Goal: Information Seeking & Learning: Understand process/instructions

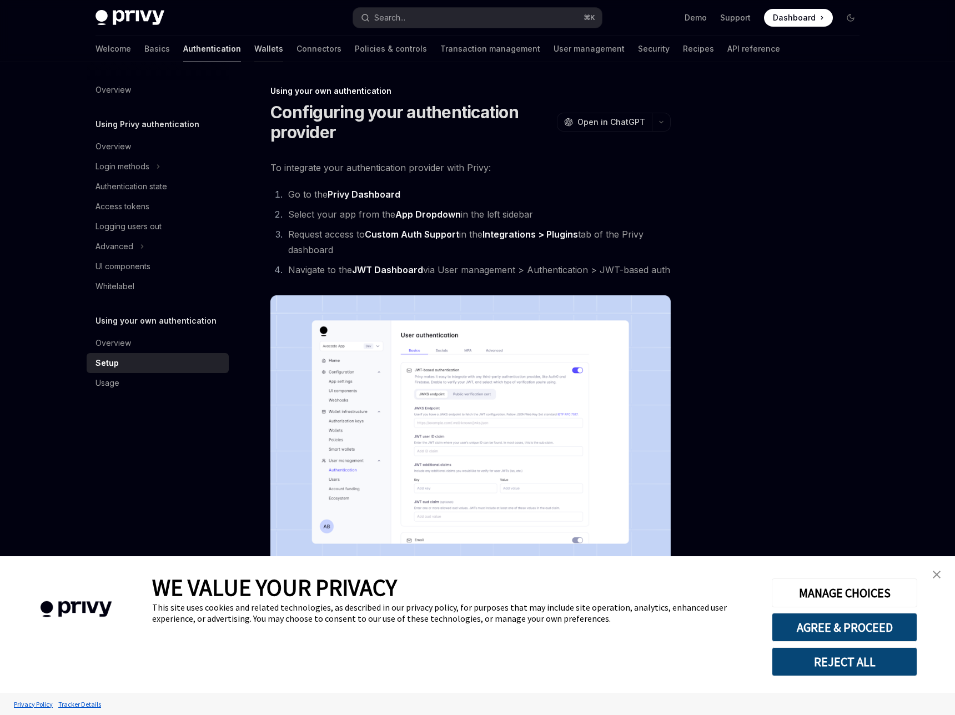
click at [278, 38] on link "Wallets" at bounding box center [268, 49] width 29 height 27
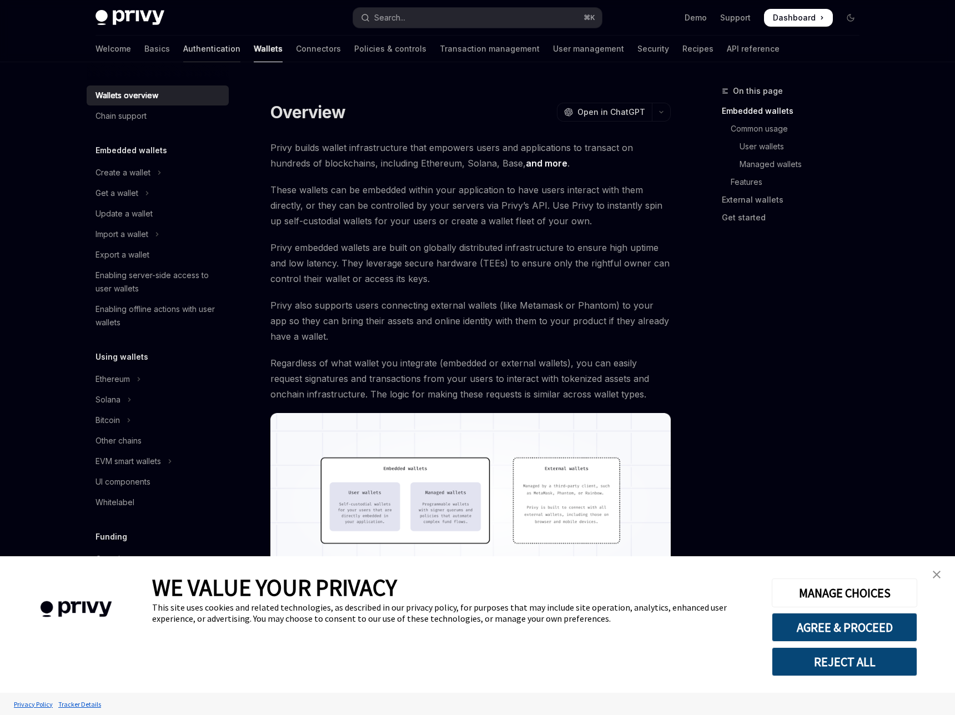
click at [240, 39] on link "Authentication" at bounding box center [211, 49] width 57 height 27
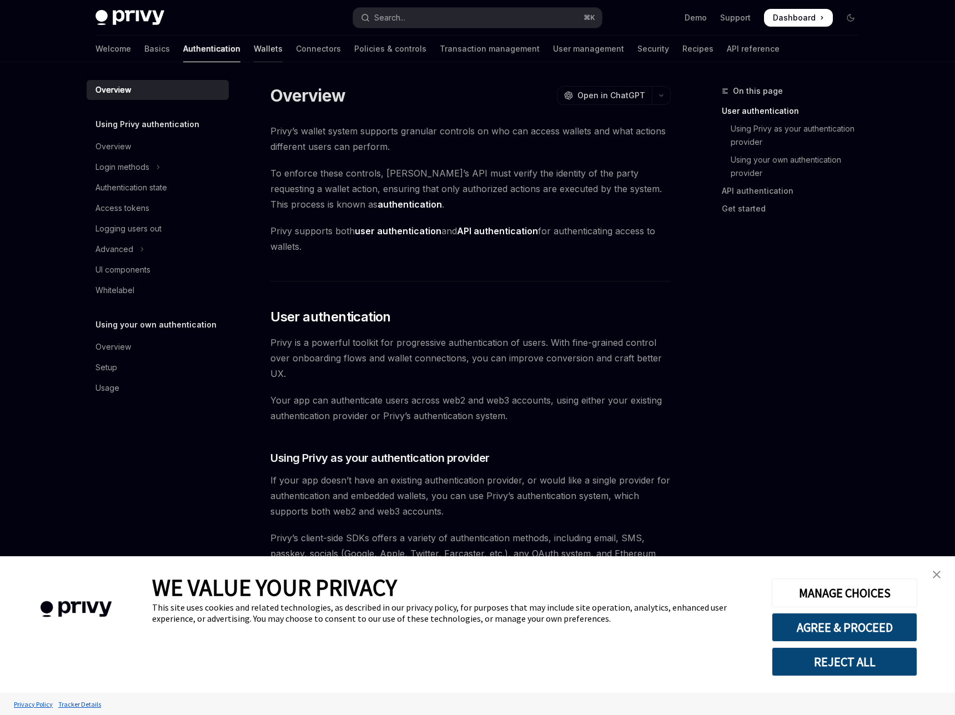
click at [280, 43] on link "Wallets" at bounding box center [268, 49] width 29 height 27
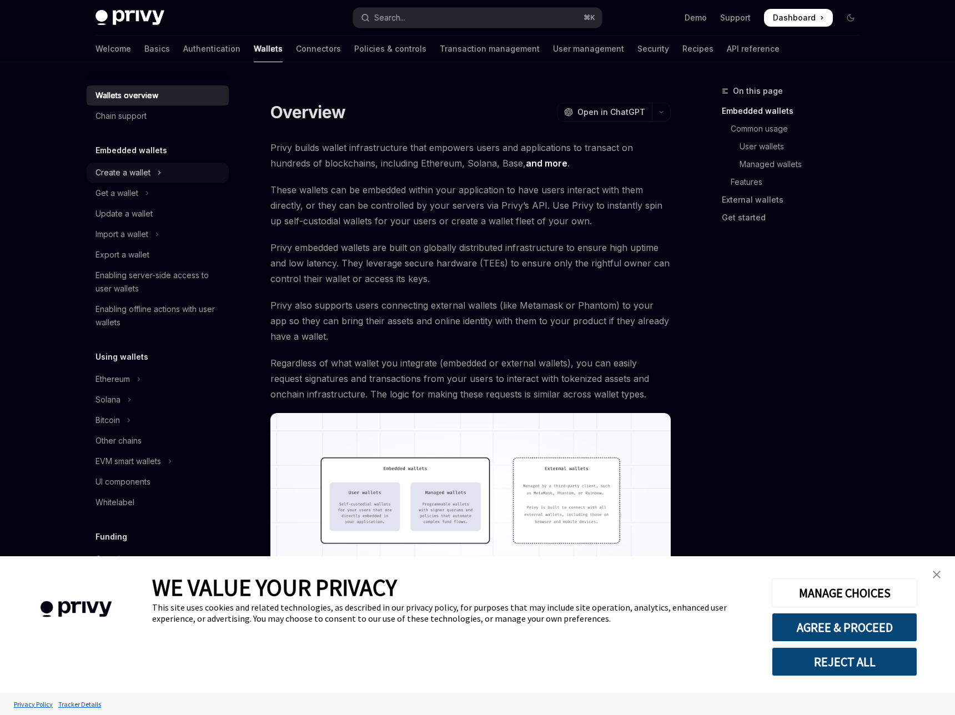
click at [151, 166] on div "Create a wallet" at bounding box center [123, 172] width 55 height 13
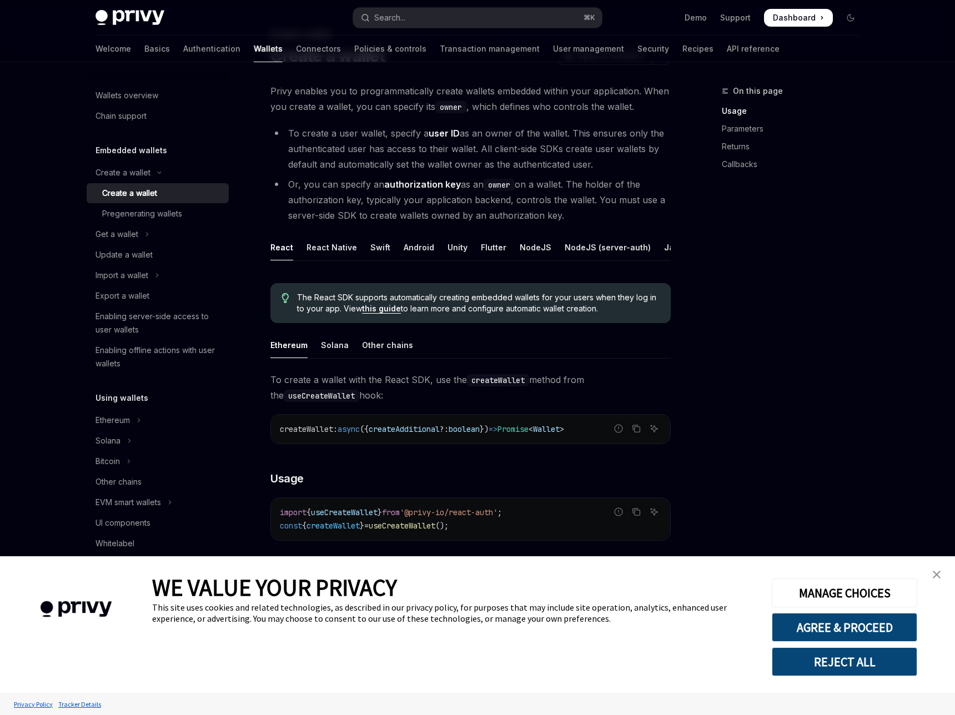
scroll to position [58, 0]
type textarea "*"
